Goal: Find specific page/section: Find specific page/section

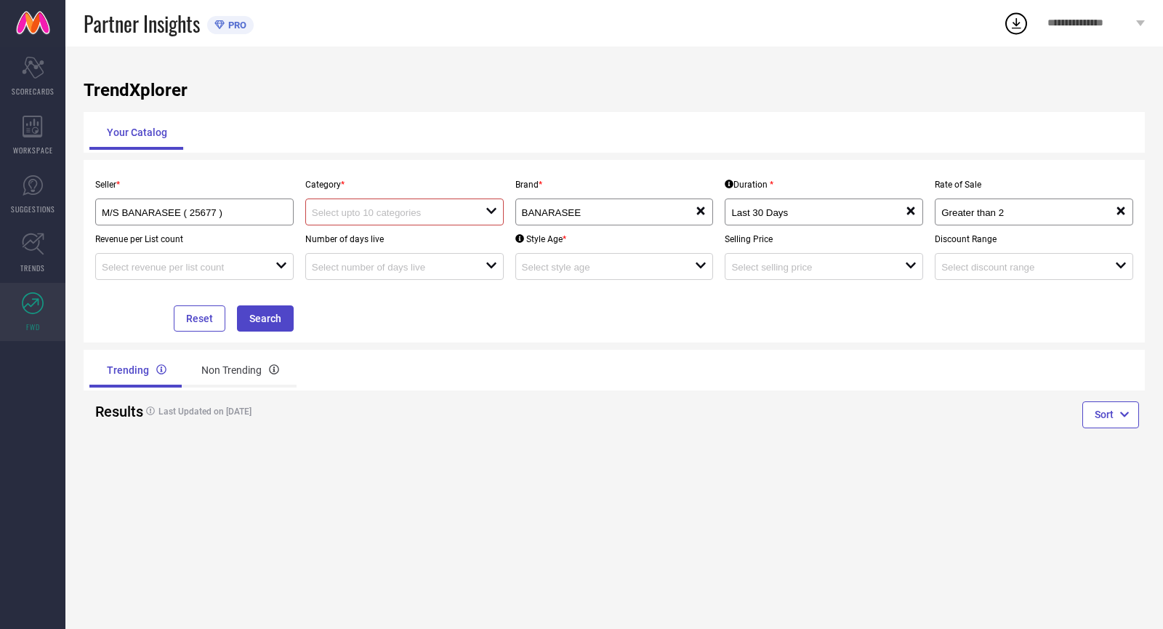
click at [455, 212] on input at bounding box center [390, 212] width 156 height 11
click at [216, 209] on input at bounding box center [180, 212] width 156 height 11
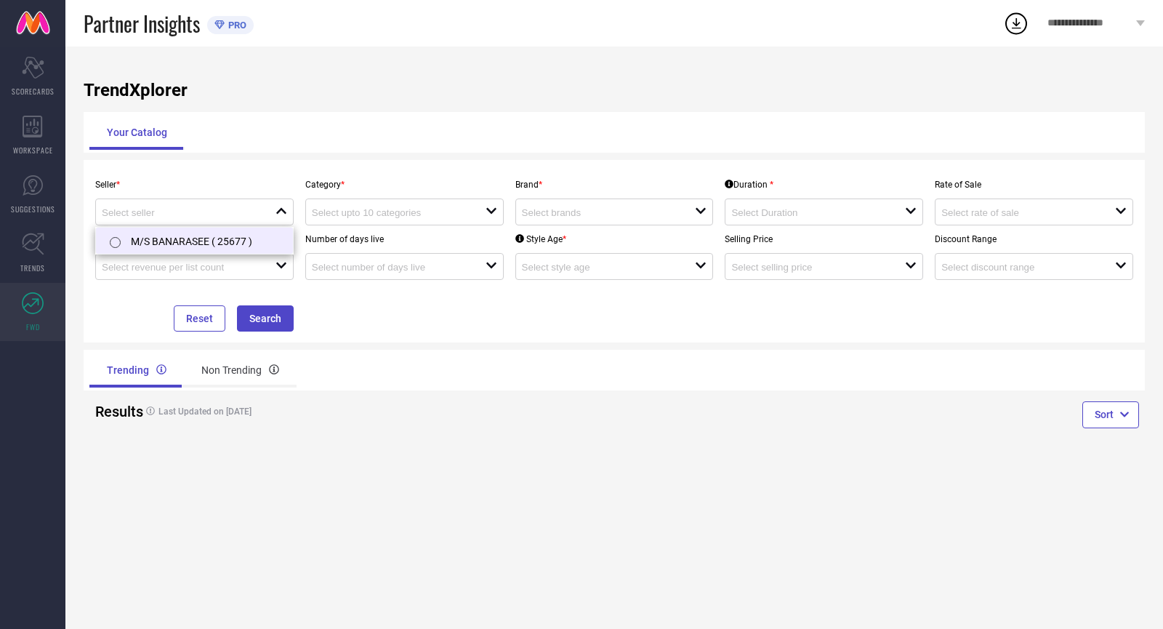
click at [150, 241] on li "M/S BANARASEE ( 25677 )" at bounding box center [194, 241] width 197 height 26
type input "M/S BANARASEE ( 25677 )"
click at [366, 214] on input at bounding box center [390, 212] width 156 height 11
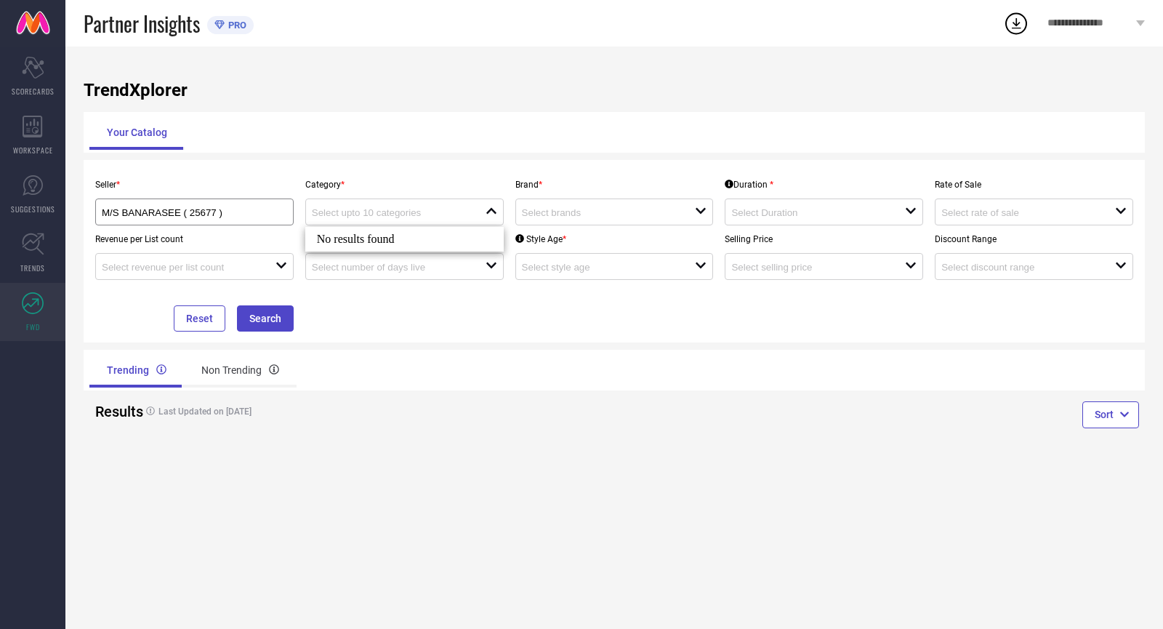
click at [491, 116] on div "Your Catalog" at bounding box center [614, 132] width 1050 height 35
